Goal: Transaction & Acquisition: Purchase product/service

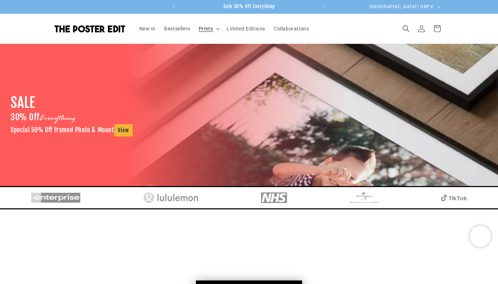
click at [214, 31] on summary "Prints" at bounding box center [208, 28] width 28 height 15
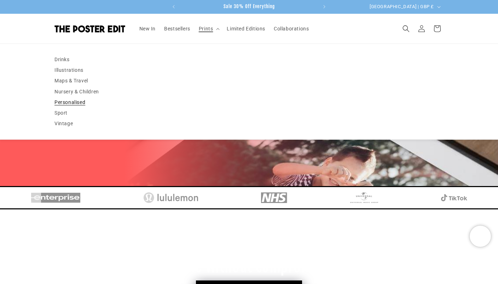
click at [84, 101] on link "Personalised" at bounding box center [248, 102] width 389 height 11
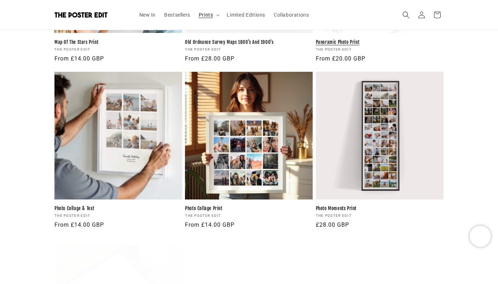
scroll to position [646, 0]
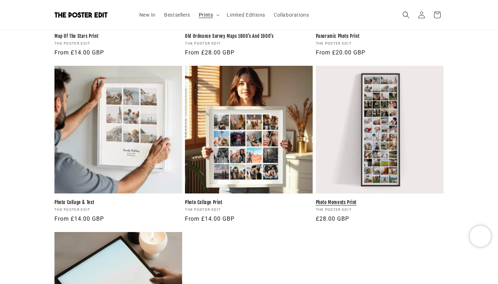
click at [387, 199] on link "Photo Moments Print" at bounding box center [380, 202] width 128 height 6
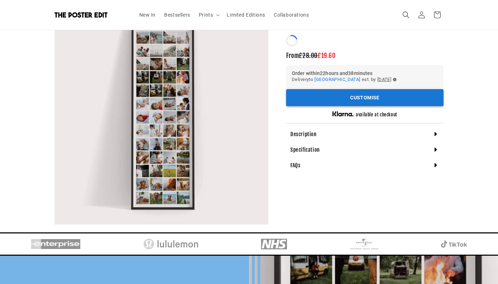
scroll to position [82, 0]
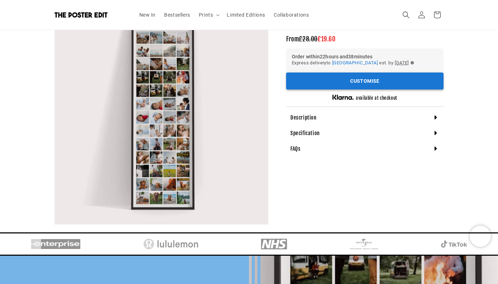
click at [371, 82] on button "Customise" at bounding box center [364, 80] width 157 height 17
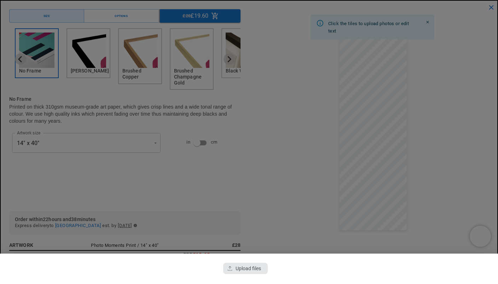
click at [249, 269] on div "button" at bounding box center [245, 268] width 45 height 11
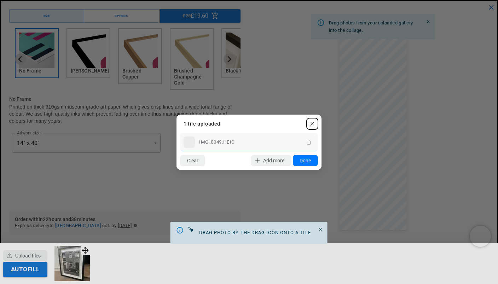
scroll to position [0, 276]
click at [305, 161] on button "Done" at bounding box center [305, 160] width 25 height 11
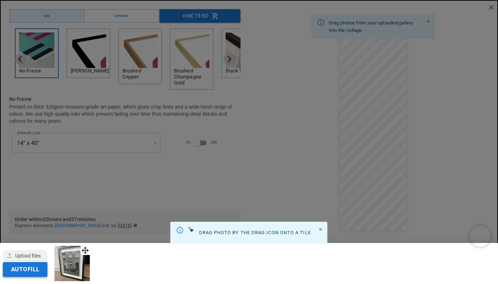
click at [42, 275] on button "Autofill" at bounding box center [25, 269] width 45 height 15
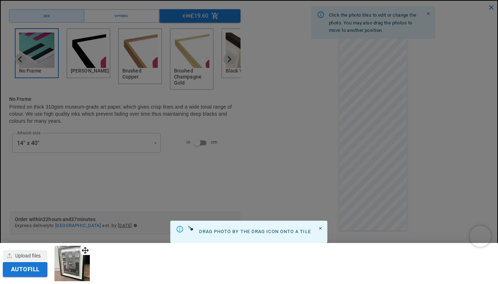
scroll to position [0, 0]
click at [300, 124] on div at bounding box center [249, 142] width 498 height 284
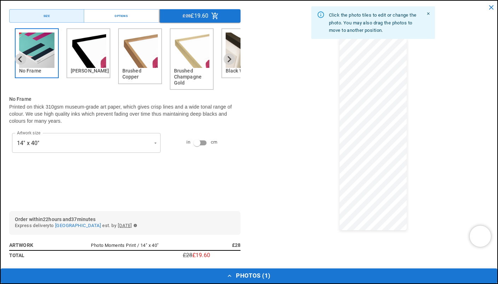
click at [261, 270] on button "Photos ( 1 )" at bounding box center [249, 275] width 496 height 15
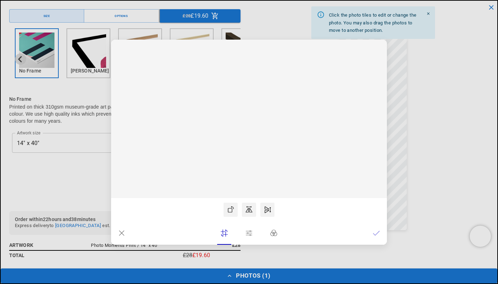
click at [379, 233] on icon at bounding box center [376, 232] width 7 height 7
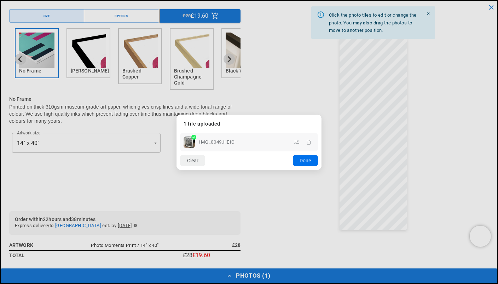
click at [311, 162] on button "Done" at bounding box center [305, 160] width 25 height 11
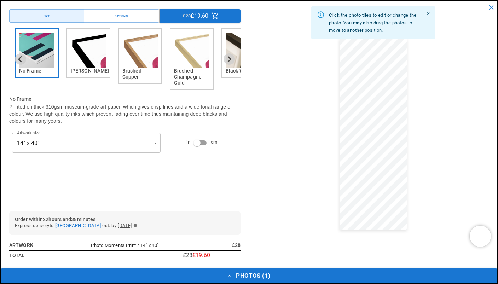
click at [185, 273] on button "Photos ( 1 )" at bounding box center [249, 275] width 496 height 15
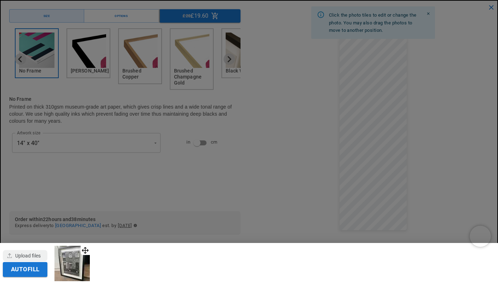
scroll to position [0, 276]
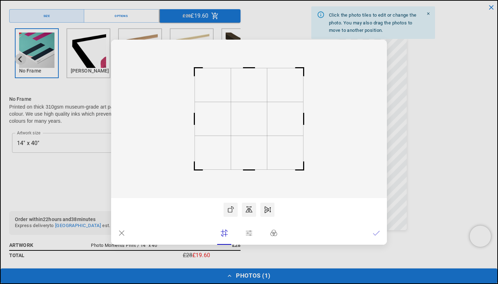
click at [376, 232] on icon at bounding box center [376, 232] width 7 height 7
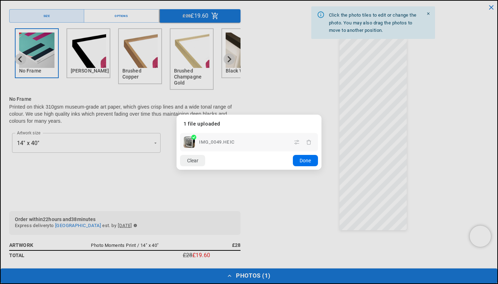
click at [307, 164] on button "Done" at bounding box center [305, 160] width 25 height 11
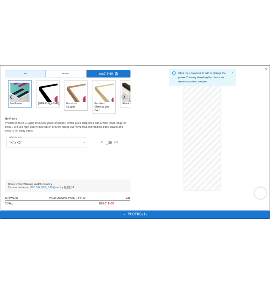
scroll to position [55, 0]
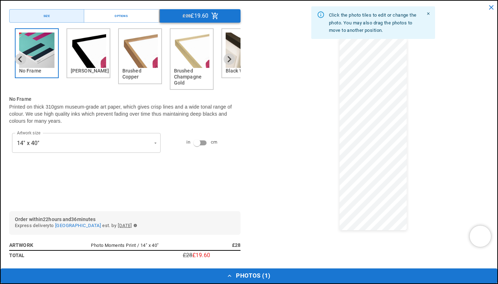
click at [217, 18] on icon "Menu buttons" at bounding box center [215, 16] width 8 height 8
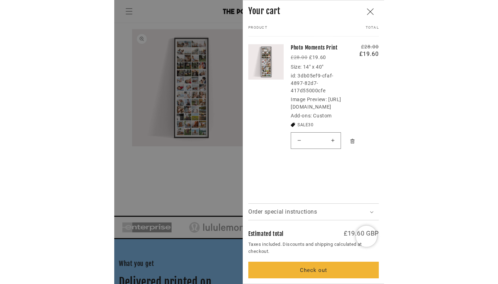
scroll to position [0, 0]
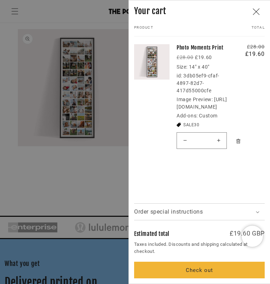
click at [256, 11] on icon "Close" at bounding box center [256, 11] width 7 height 6
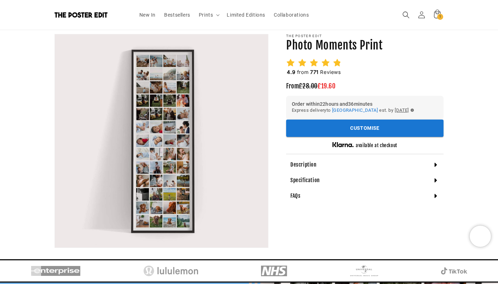
scroll to position [0, 138]
click at [55, 248] on button "Open media 1 in modal" at bounding box center [55, 248] width 0 height 0
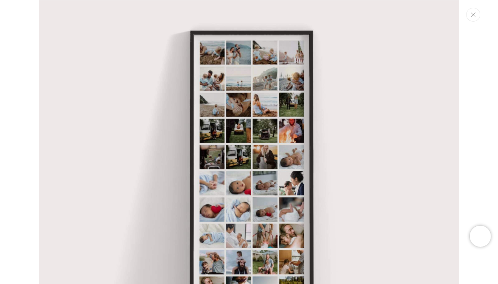
click at [469, 13] on button "Close" at bounding box center [473, 15] width 14 height 14
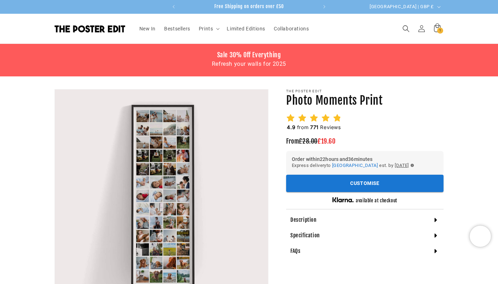
scroll to position [0, 0]
click at [379, 105] on h1 "Photo Moments Print" at bounding box center [364, 100] width 157 height 15
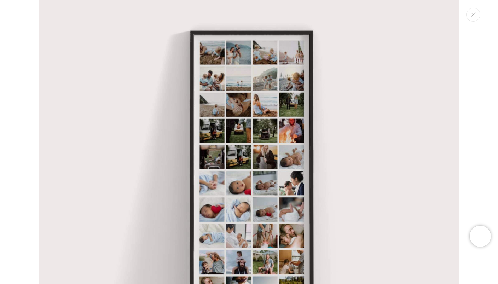
click at [388, 102] on img "Media gallery" at bounding box center [249, 210] width 420 height 420
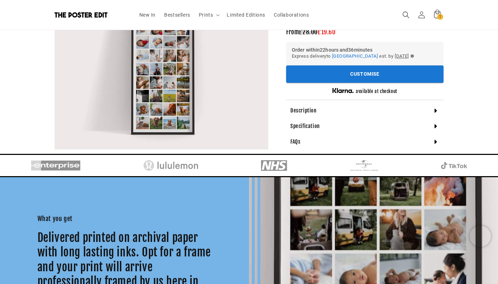
click at [362, 63] on div "Order within 22 hours and 36 minutes Express delivery to [GEOGRAPHIC_DATA] [GEO…" at bounding box center [364, 54] width 157 height 24
click at [362, 69] on button "Customise" at bounding box center [364, 74] width 157 height 17
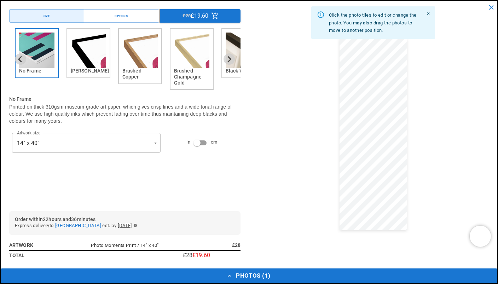
scroll to position [0, 138]
click at [428, 14] on icon "Close" at bounding box center [428, 13] width 2 height 2
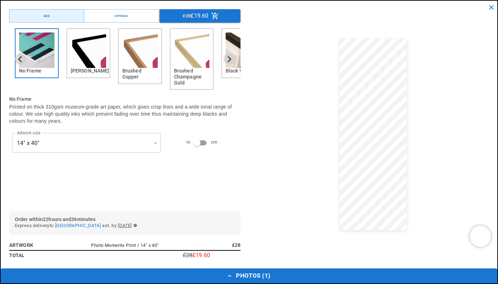
click at [87, 64] on img "2 of 6" at bounding box center [88, 50] width 35 height 35
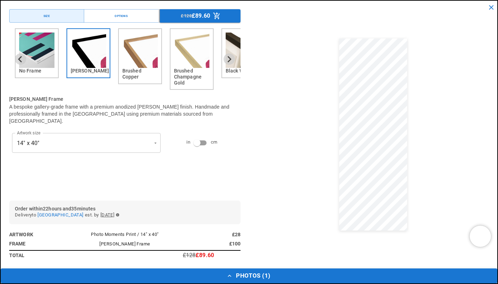
click at [322, 275] on button "Photos ( 1 )" at bounding box center [249, 275] width 496 height 15
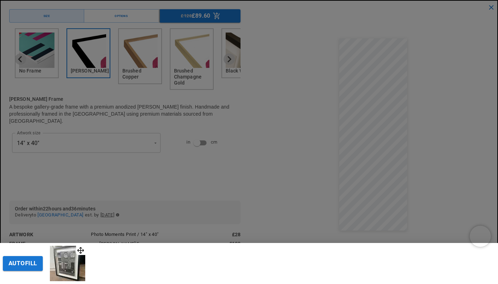
scroll to position [0, 276]
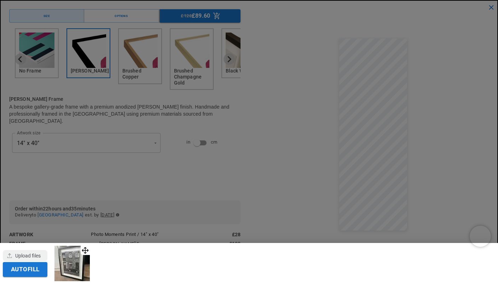
click at [158, 168] on div at bounding box center [249, 142] width 498 height 284
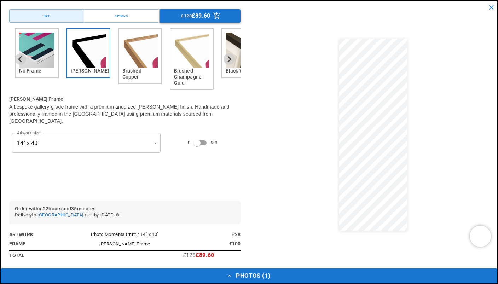
click at [223, 19] on button "£128 £89.60" at bounding box center [200, 15] width 81 height 13
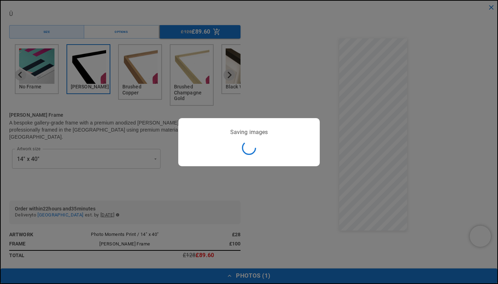
scroll to position [0, 0]
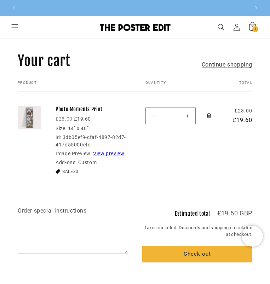
scroll to position [0, 229]
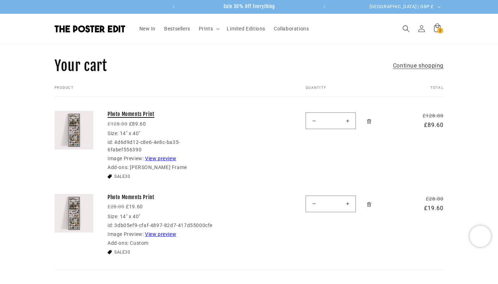
click at [128, 115] on link "Photo Moments Print" at bounding box center [160, 114] width 106 height 7
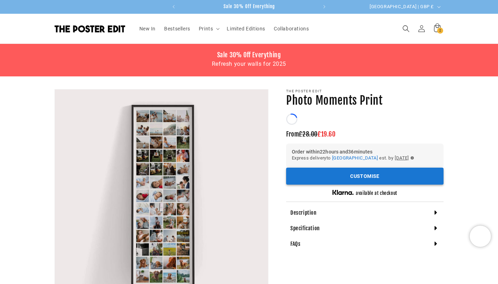
click at [372, 168] on div "Order within 22 hours and 36 minutes Express delivery to [GEOGRAPHIC_DATA] [GEO…" at bounding box center [364, 156] width 157 height 24
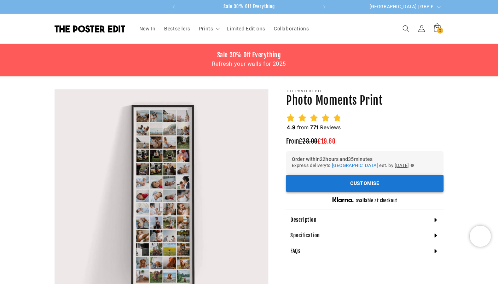
click at [368, 181] on button "Customise" at bounding box center [364, 183] width 157 height 17
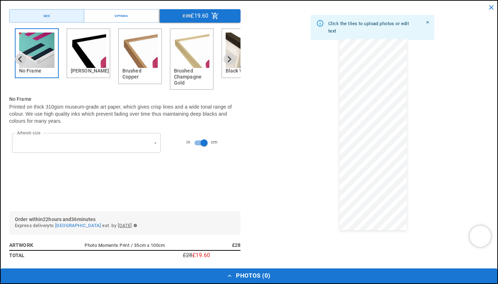
scroll to position [0, 138]
type input "**********"
click at [142, 45] on img "3 of 6" at bounding box center [139, 50] width 35 height 35
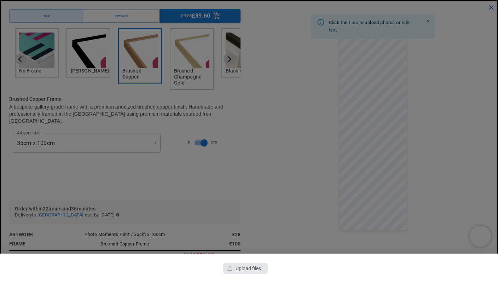
click at [255, 267] on div "button" at bounding box center [245, 268] width 45 height 11
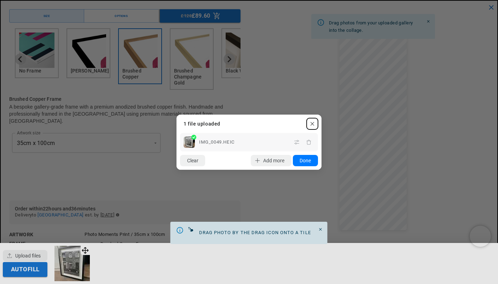
scroll to position [0, 0]
click at [306, 162] on button "Done" at bounding box center [305, 160] width 25 height 11
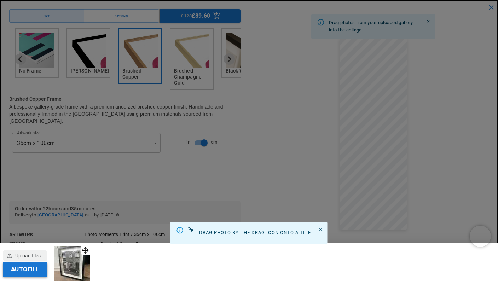
click at [37, 275] on button "Autofill" at bounding box center [25, 269] width 45 height 15
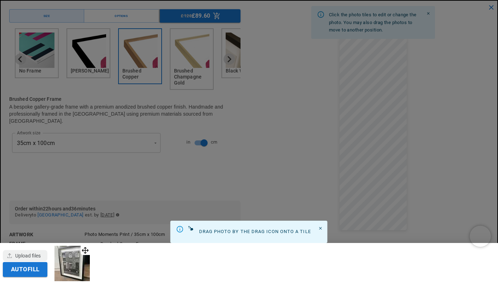
click at [336, 146] on div at bounding box center [249, 142] width 498 height 284
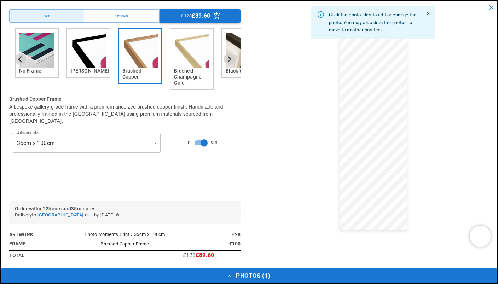
scroll to position [0, 138]
click at [205, 14] on p "£89.60" at bounding box center [201, 16] width 18 height 6
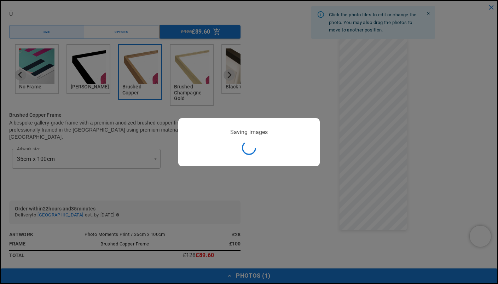
scroll to position [0, 276]
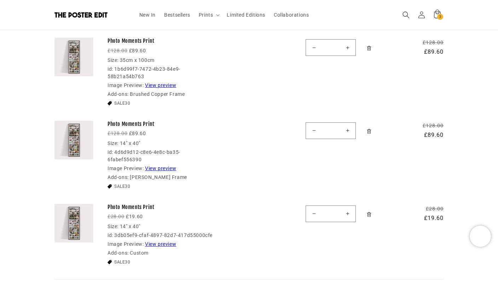
scroll to position [163, 0]
